Goal: Find specific page/section: Find specific page/section

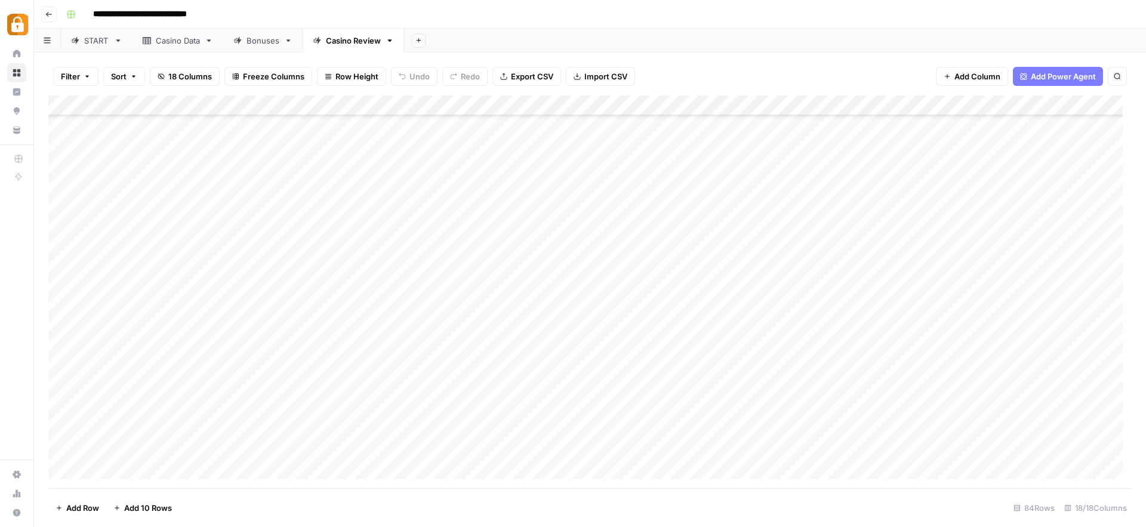
scroll to position [1360, 0]
click at [63, 407] on div "Add Column" at bounding box center [589, 291] width 1083 height 393
click at [190, 45] on div "Casino Data" at bounding box center [178, 41] width 44 height 12
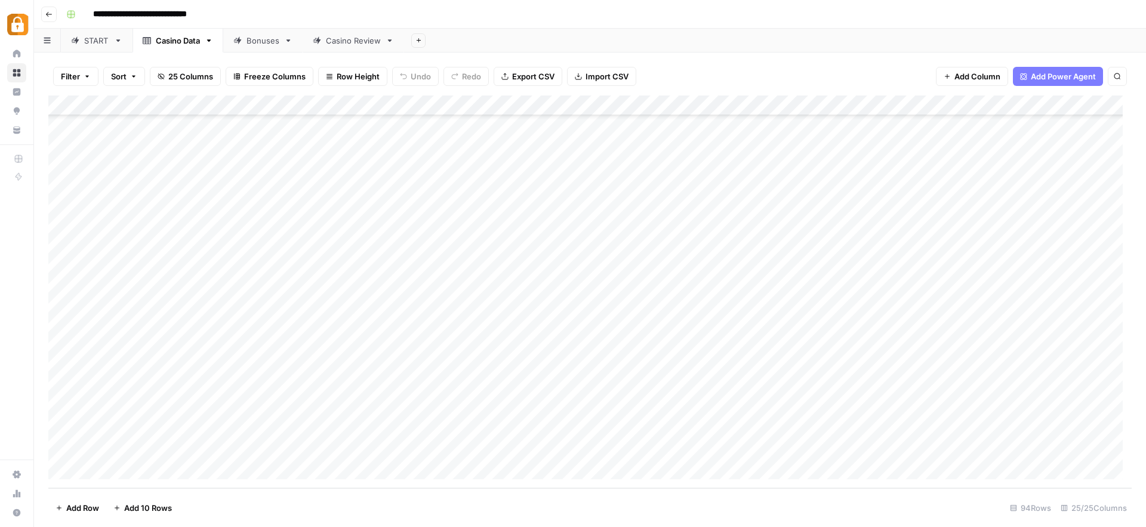
click at [58, 388] on div "Add Column" at bounding box center [589, 291] width 1083 height 393
click at [825, 20] on div "**********" at bounding box center [597, 14] width 1072 height 19
click at [683, 72] on div "Filter Sort 25 Columns Freeze Columns Row Height Undo Redo Export CSV Import CS…" at bounding box center [589, 76] width 1083 height 38
click at [692, 67] on div "Filter Sort 25 Columns Freeze Columns Row Height Undo Redo Export CSV Import CS…" at bounding box center [589, 76] width 1083 height 38
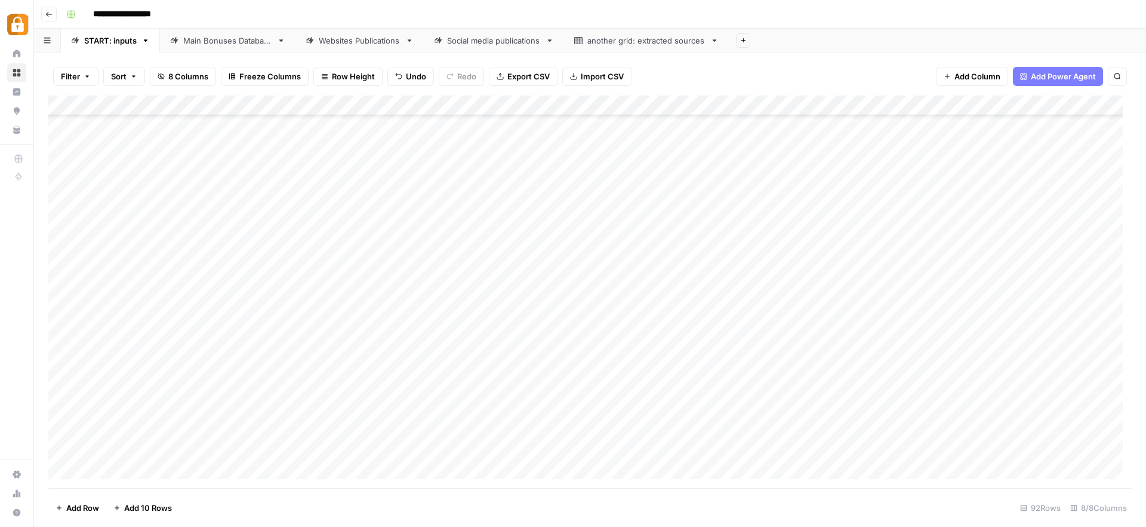
scroll to position [1522, 0]
click at [248, 41] on div "Main Bonuses Database" at bounding box center [227, 41] width 89 height 12
click at [107, 71] on button "Clear filters" at bounding box center [107, 76] width 19 height 19
click at [95, 43] on div "START: inputs" at bounding box center [110, 41] width 53 height 12
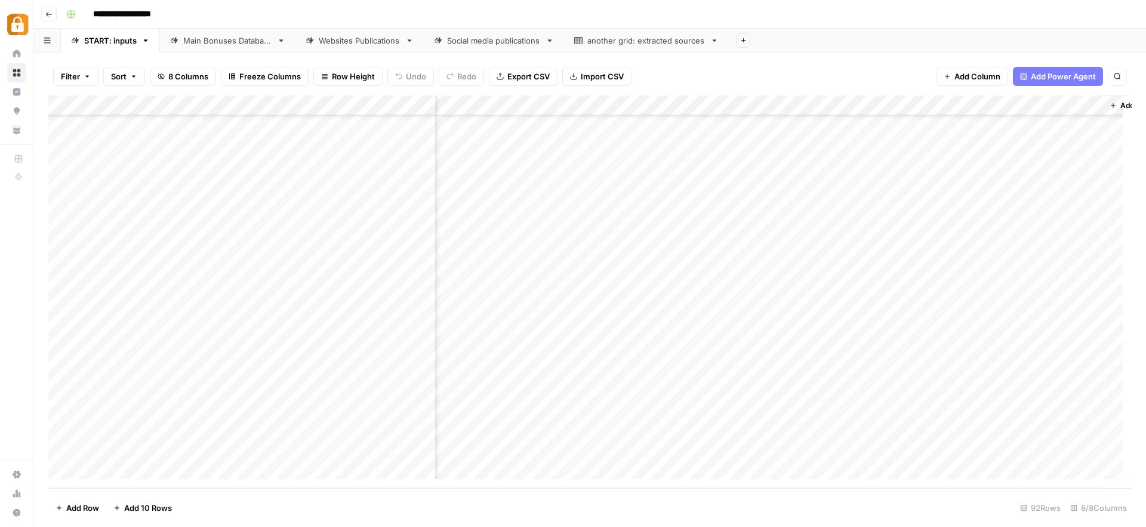
scroll to position [1522, 109]
click at [1065, 447] on div "Add Column" at bounding box center [589, 291] width 1083 height 393
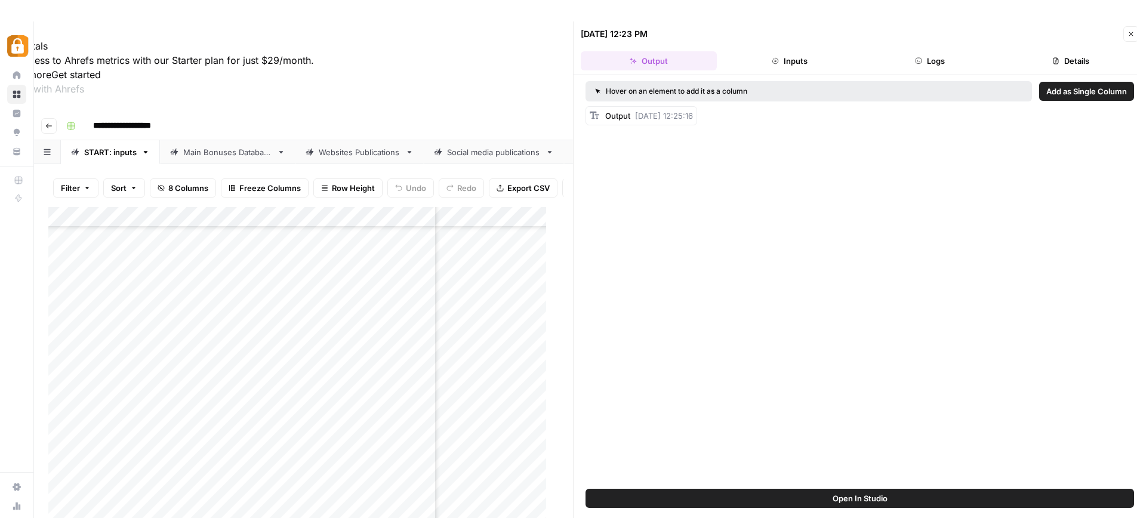
click at [1130, 36] on icon "button" at bounding box center [1130, 33] width 7 height 7
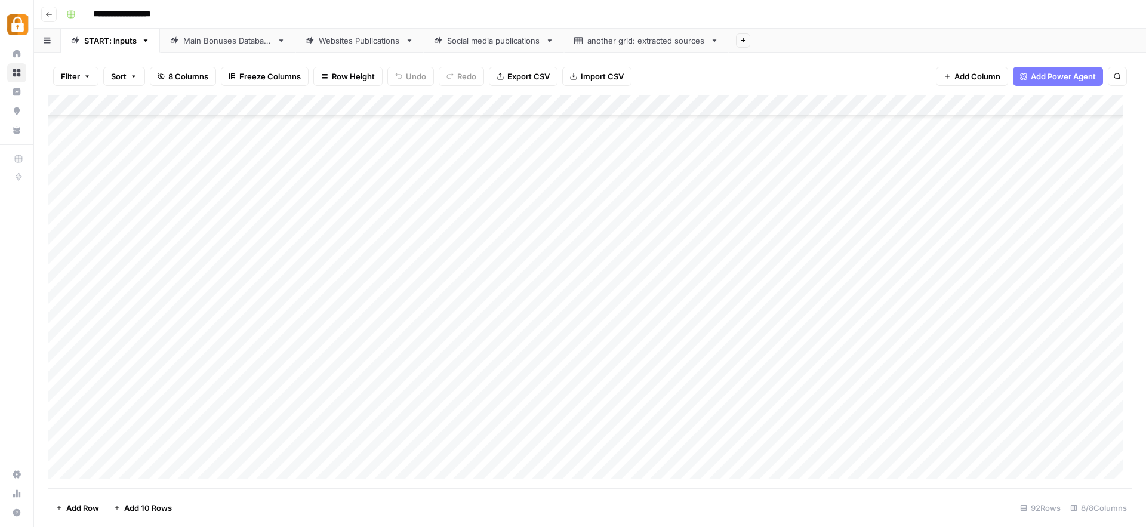
scroll to position [1522, 0]
click at [605, 454] on div "Add Column" at bounding box center [589, 291] width 1083 height 393
click at [233, 38] on div "Main Bonuses Database" at bounding box center [227, 41] width 89 height 12
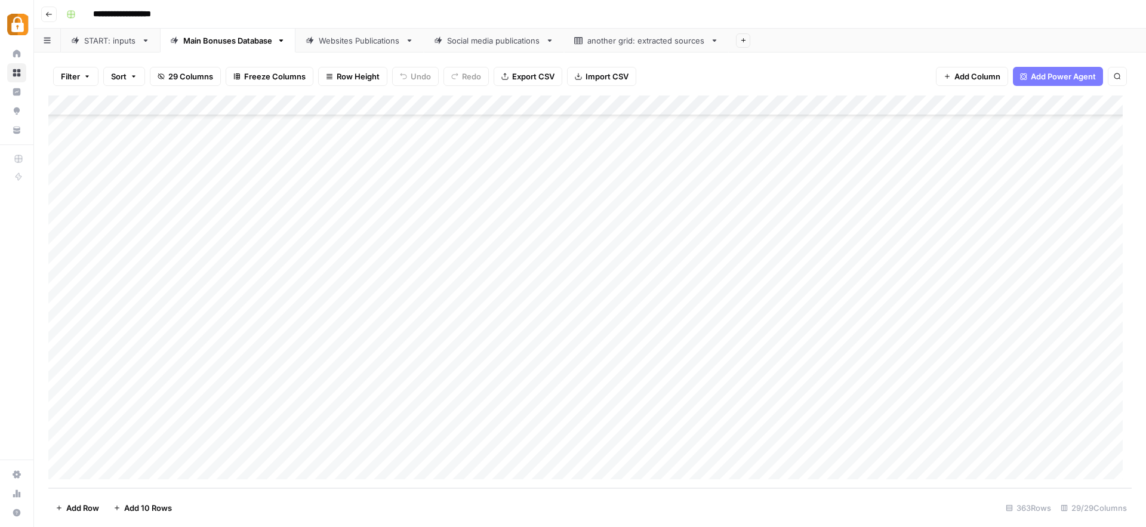
click at [115, 41] on div "START: inputs" at bounding box center [110, 41] width 53 height 12
